Goal: Register for event/course

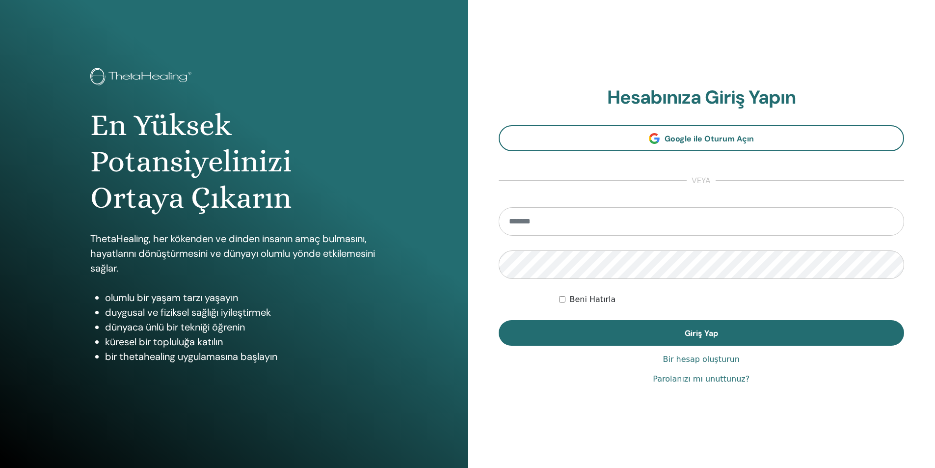
click at [555, 229] on input "email" at bounding box center [702, 221] width 406 height 28
click at [560, 216] on input "email" at bounding box center [702, 221] width 406 height 28
